Goal: Navigation & Orientation: Find specific page/section

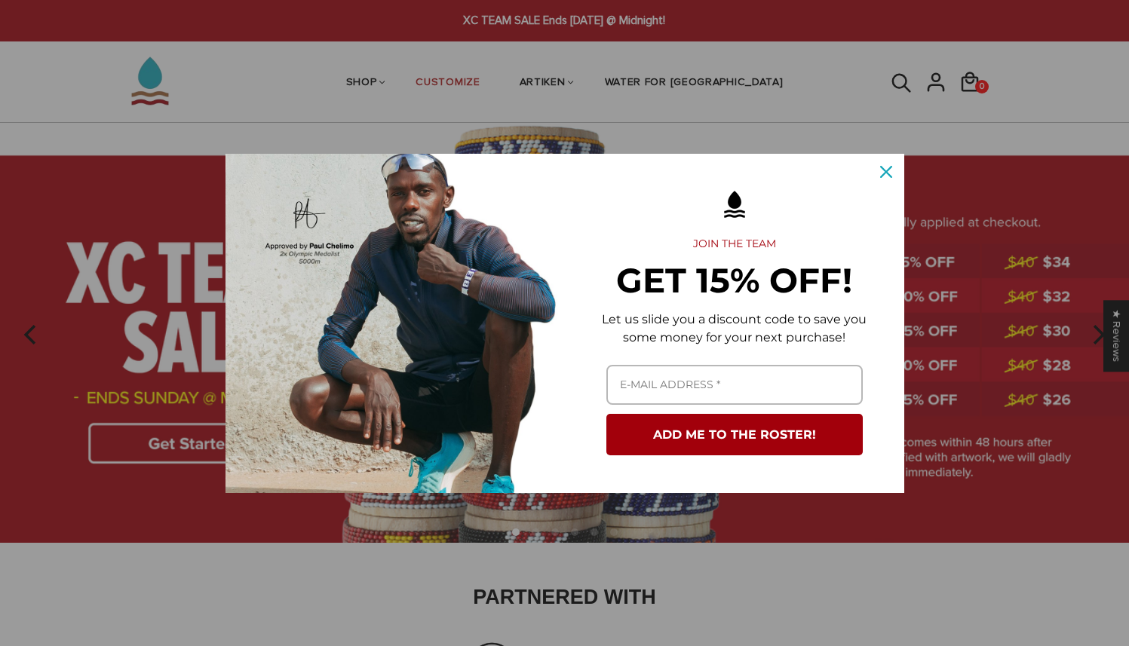
click at [904, 167] on div "Marketing offer form" at bounding box center [564, 323] width 1129 height 646
click at [891, 171] on icon "close icon" at bounding box center [886, 172] width 12 height 12
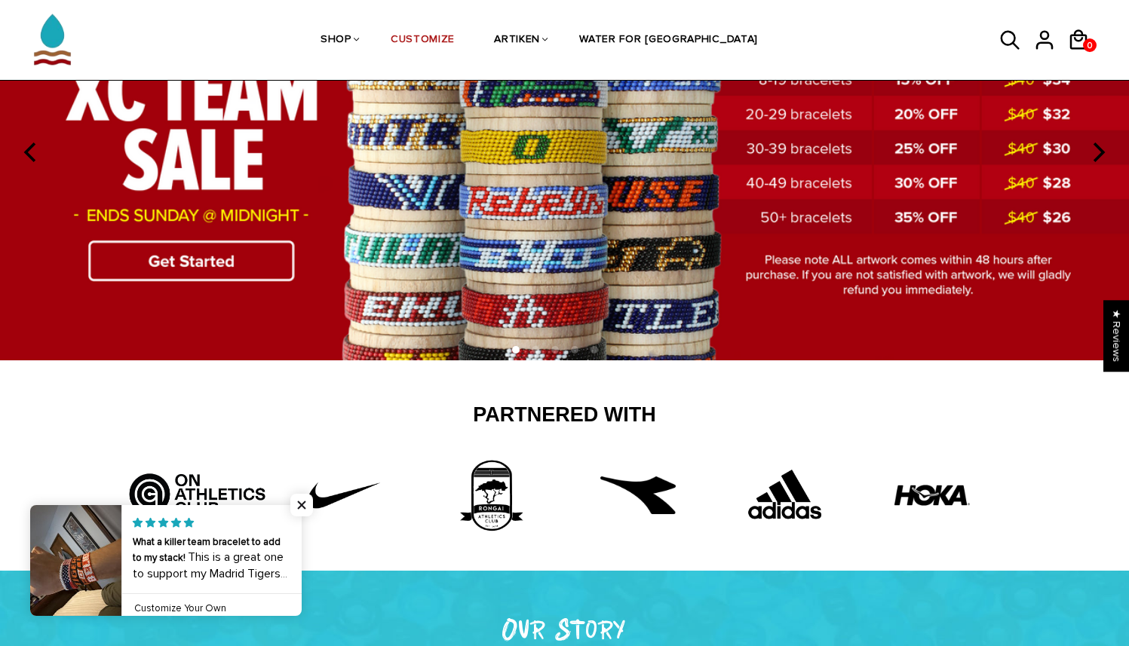
scroll to position [189, 0]
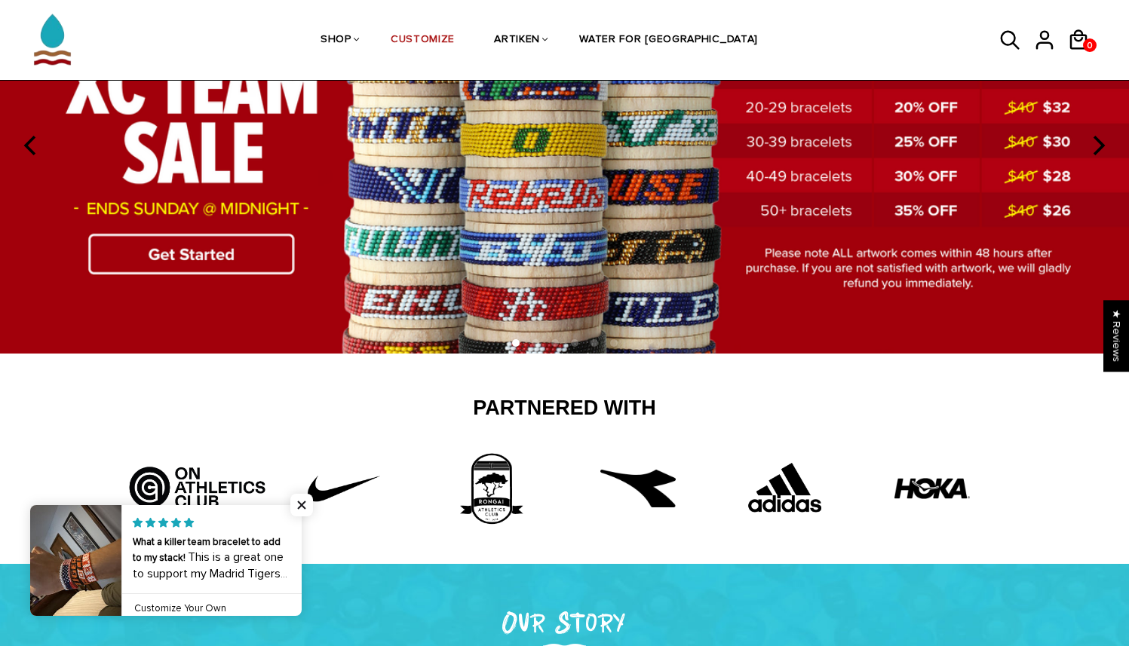
click at [249, 262] on img at bounding box center [564, 144] width 1129 height 420
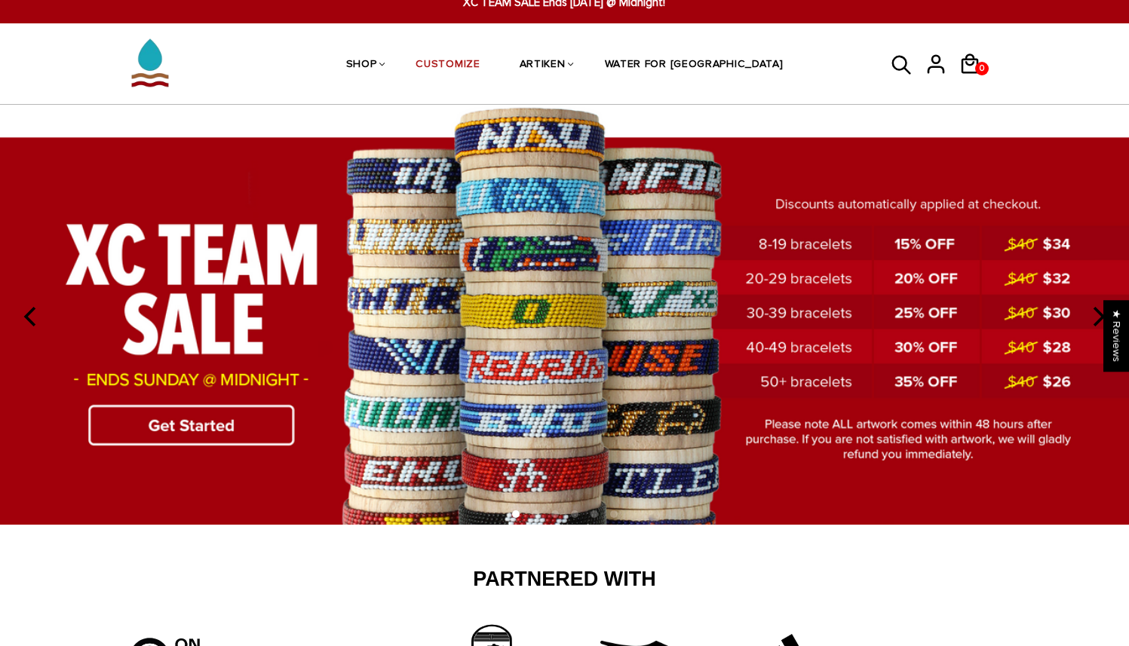
scroll to position [17, 0]
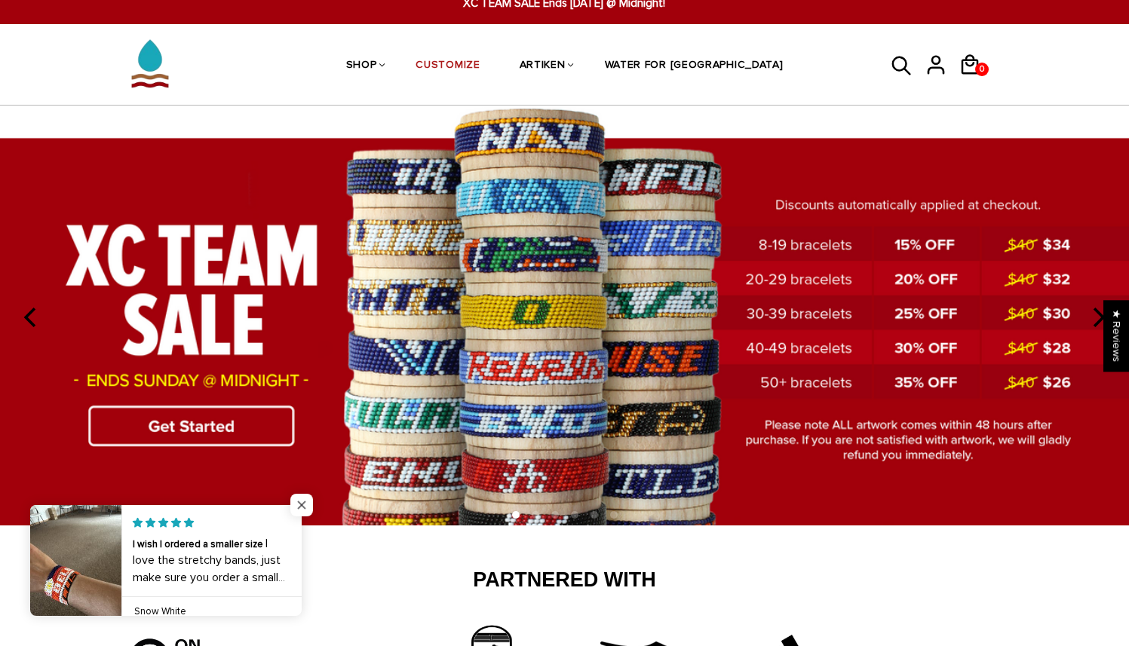
click at [299, 505] on span "Close popup widget" at bounding box center [301, 505] width 23 height 23
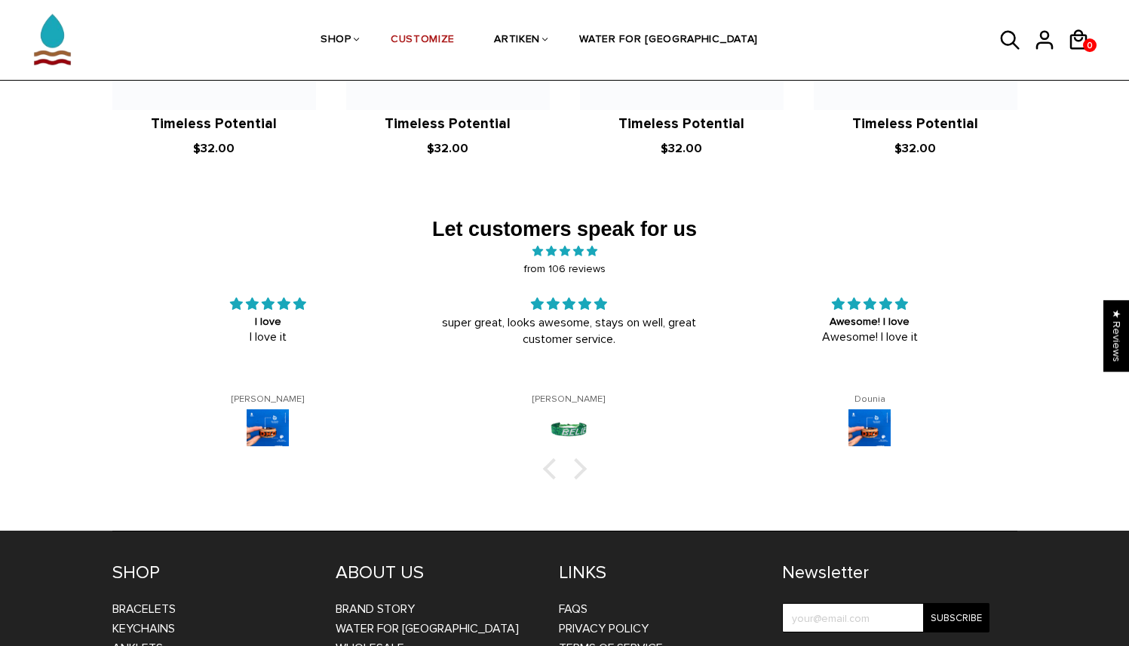
scroll to position [2425, 0]
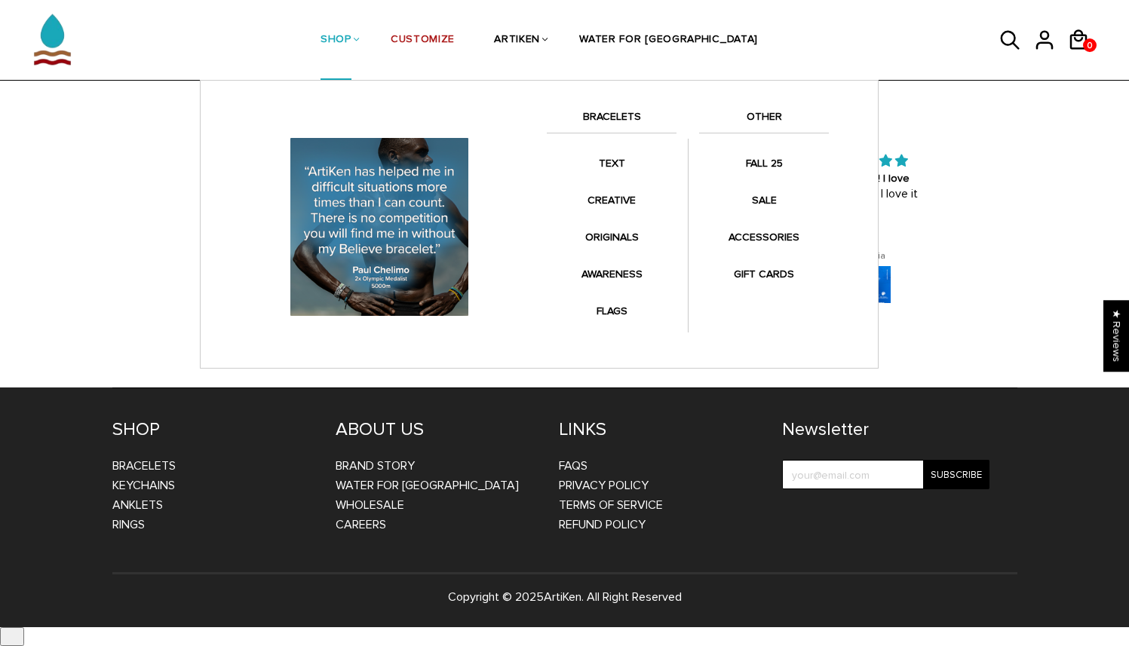
click at [351, 35] on link "SHOP" at bounding box center [335, 41] width 31 height 80
